Goal: Information Seeking & Learning: Learn about a topic

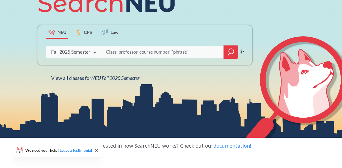
scroll to position [91, 0]
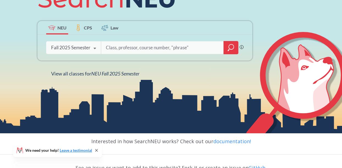
click at [91, 43] on icon at bounding box center [95, 48] width 10 height 15
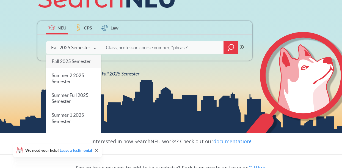
click at [117, 48] on input "search" at bounding box center [162, 48] width 114 height 12
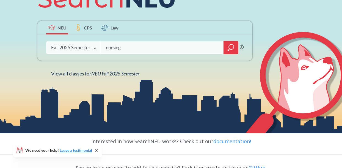
type input "nursing"
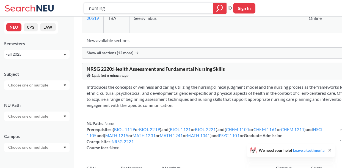
scroll to position [1888, 0]
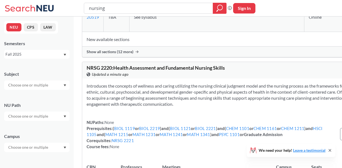
click at [49, 86] on input "text" at bounding box center [28, 85] width 46 height 7
click at [45, 115] on p "Nursing" at bounding box center [38, 115] width 62 height 5
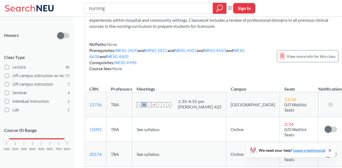
scroll to position [86, 0]
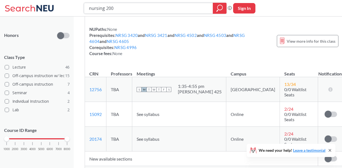
type input "nursing 2001"
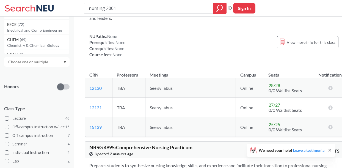
scroll to position [73, 0]
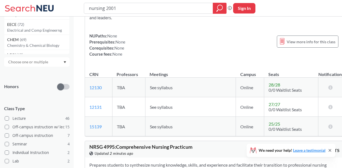
click at [153, 90] on span "See syllabus" at bounding box center [161, 87] width 23 height 5
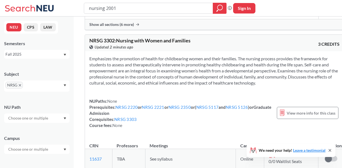
scroll to position [0, 0]
click at [43, 54] on div "Fall 2025" at bounding box center [33, 54] width 57 height 6
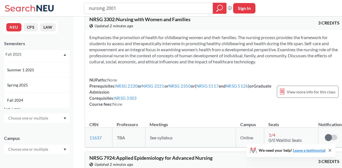
scroll to position [44, 0]
click at [41, 81] on div "Spring 2025" at bounding box center [38, 82] width 62 height 6
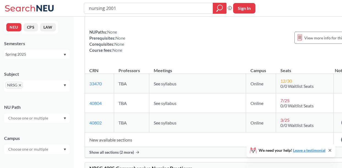
scroll to position [74, 0]
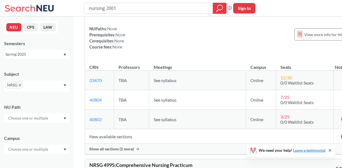
click at [280, 80] on span "12 / 30" at bounding box center [286, 77] width 12 height 5
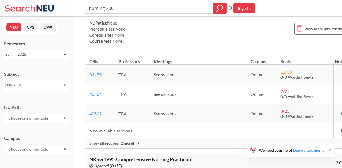
scroll to position [78, 0]
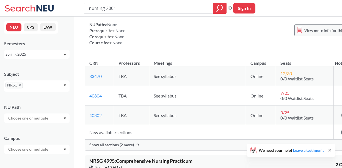
click at [304, 34] on span "View more info for this class" at bounding box center [328, 30] width 49 height 7
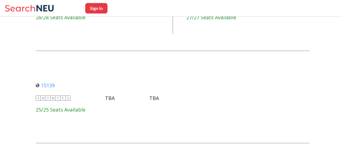
scroll to position [495, 0]
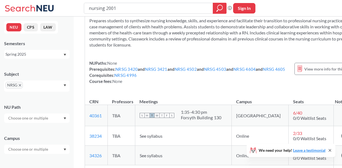
scroll to position [237, 0]
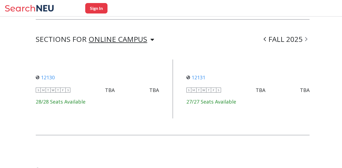
scroll to position [424, 0]
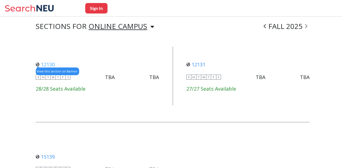
click at [47, 61] on link "12130" at bounding box center [45, 64] width 19 height 7
